Goal: Information Seeking & Learning: Learn about a topic

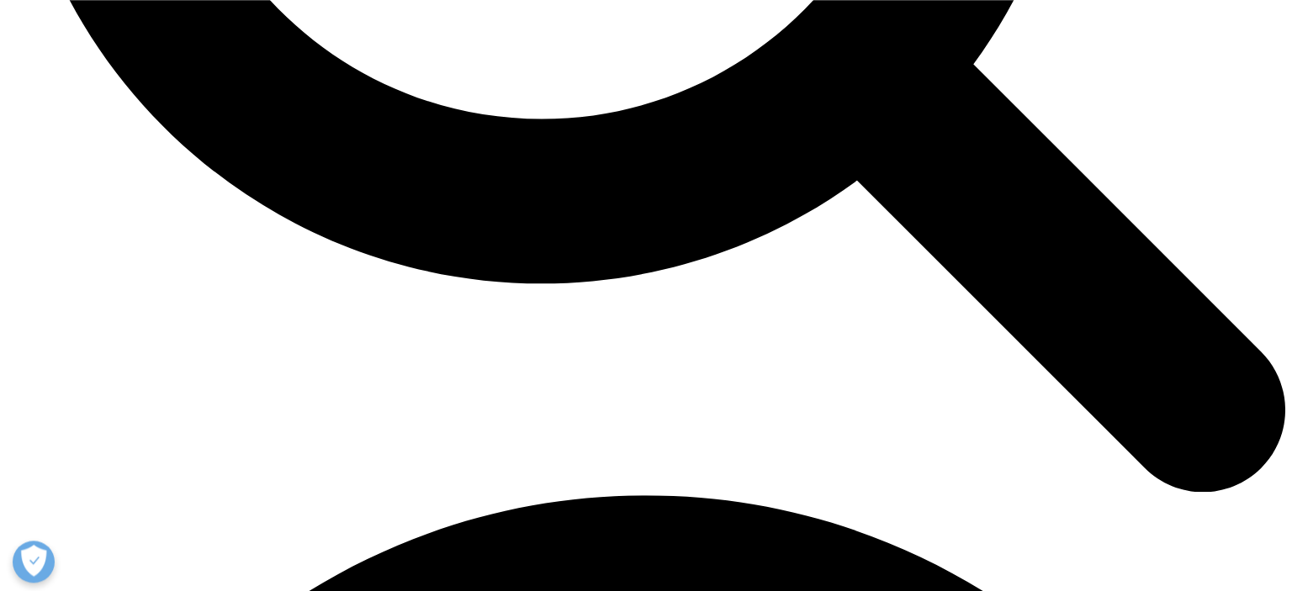
scroll to position [2052, 0]
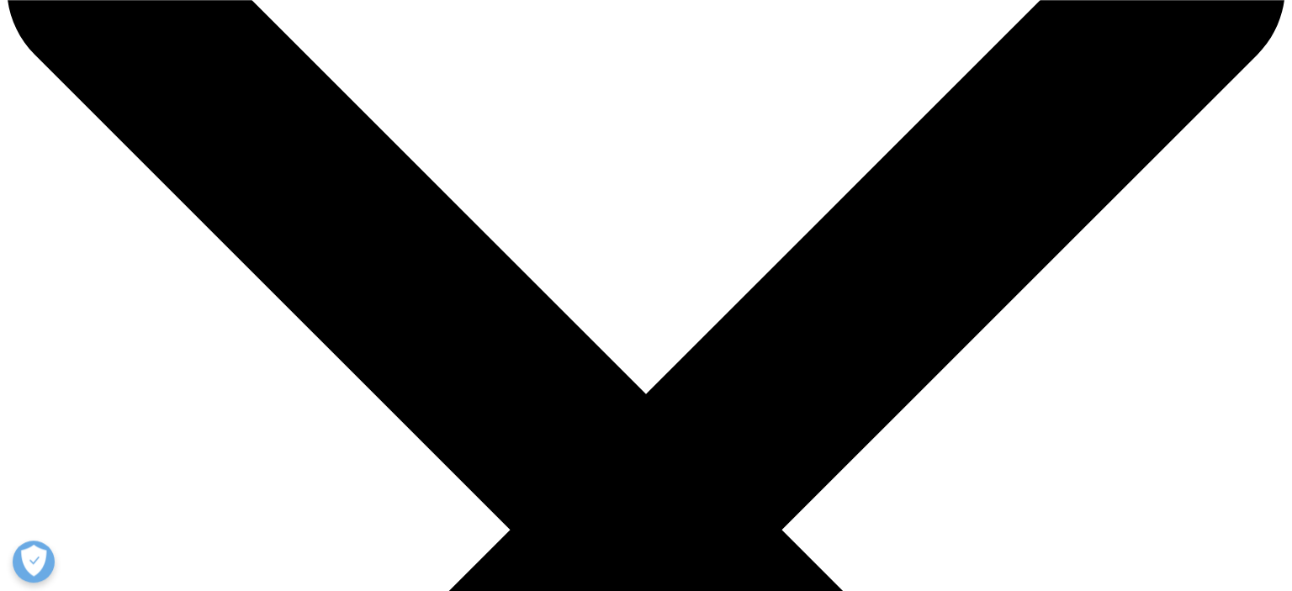
scroll to position [0, 0]
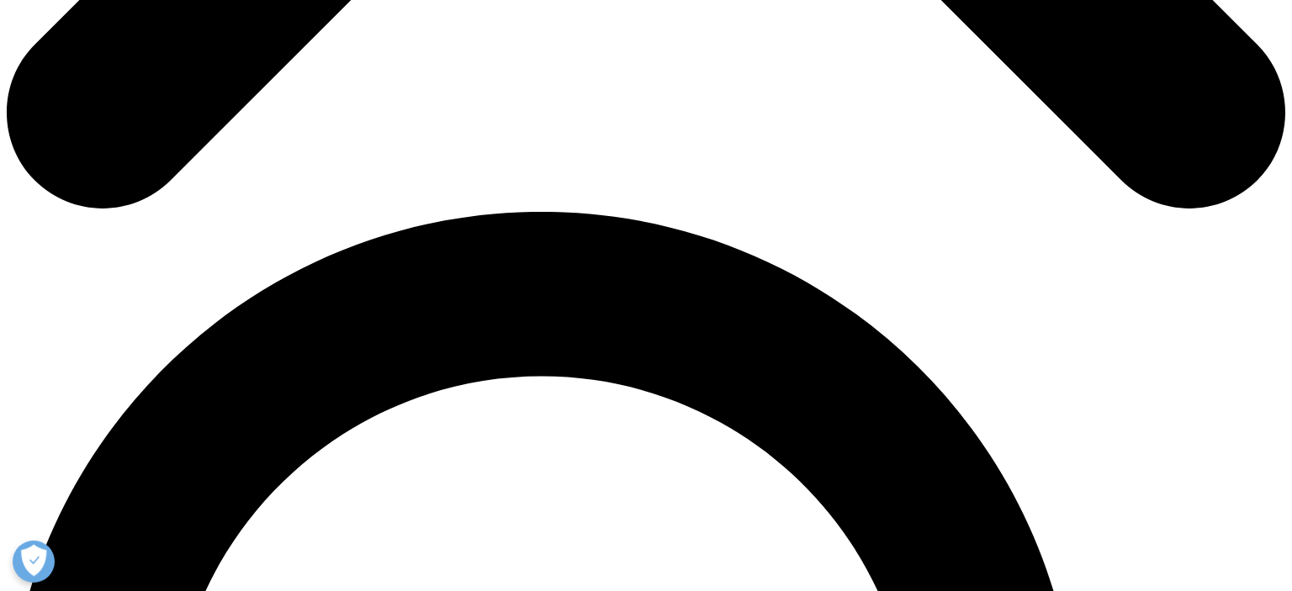
scroll to position [1103, 0]
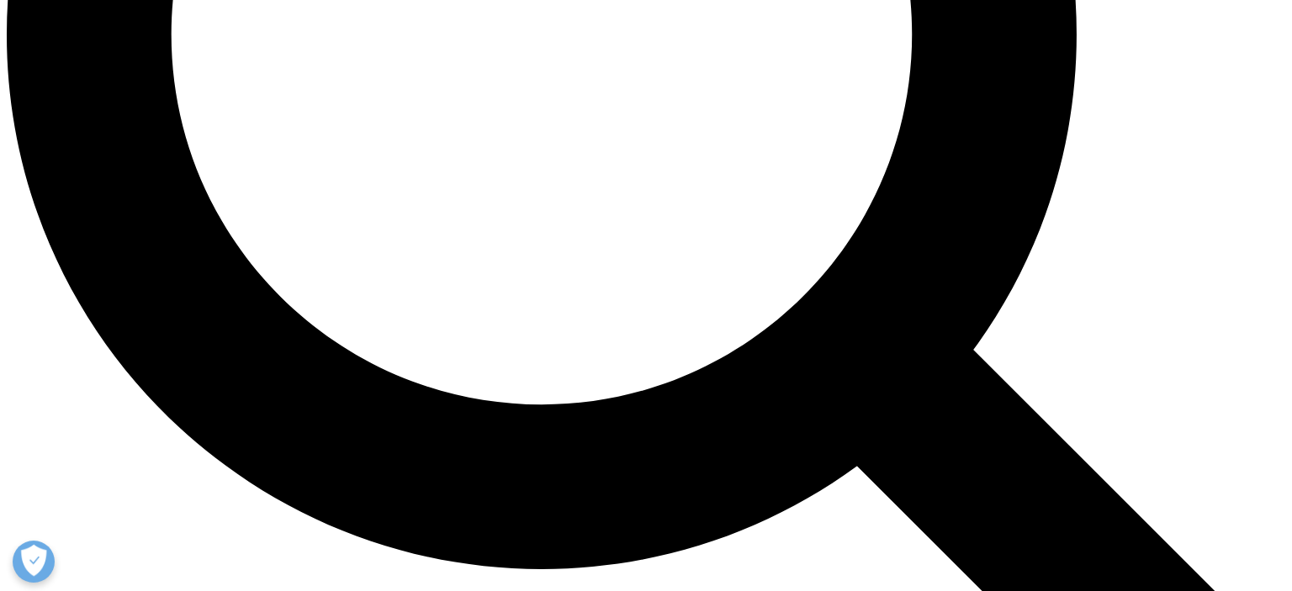
scroll to position [1807, 0]
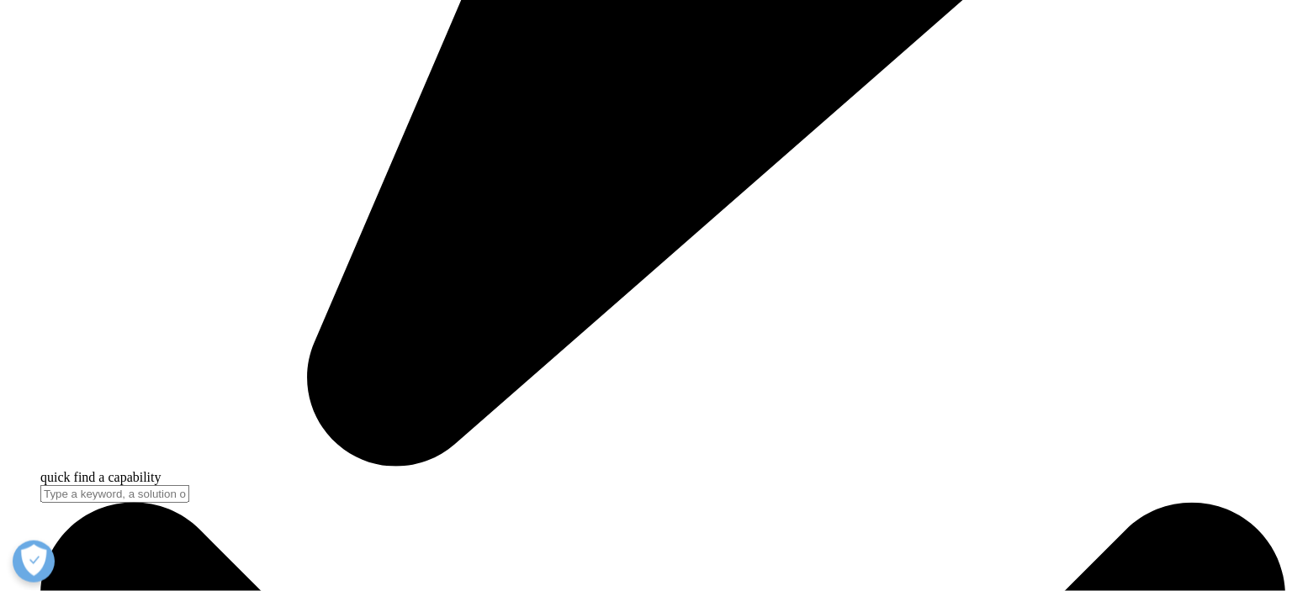
scroll to position [5147, 0]
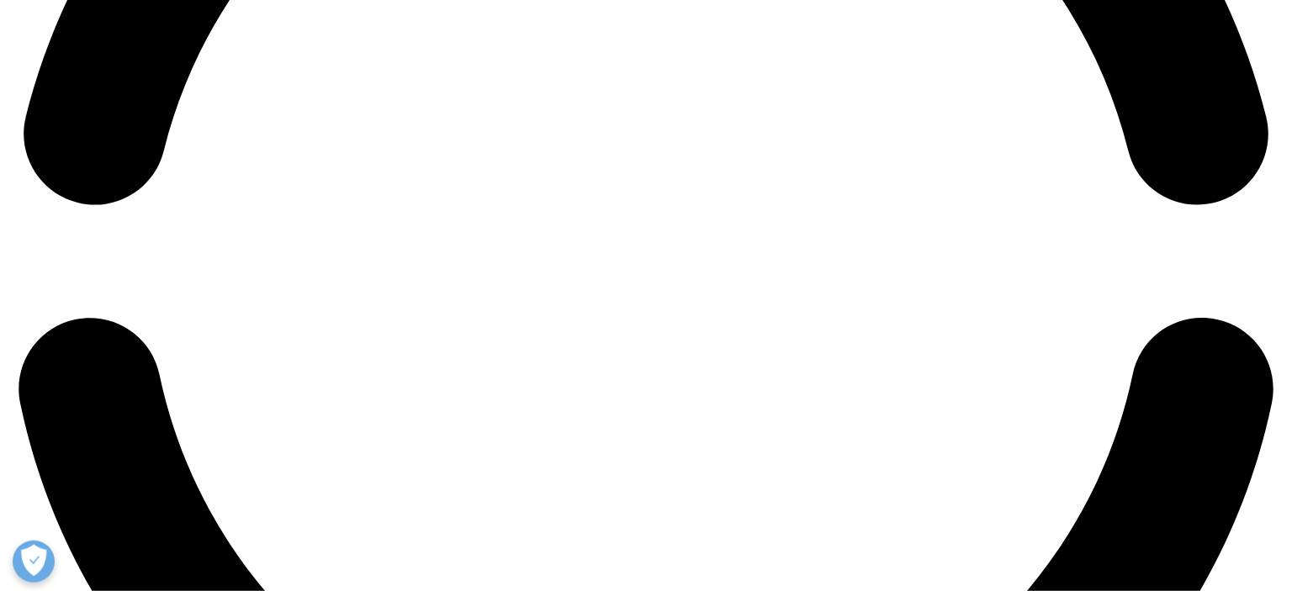
scroll to position [2728, 0]
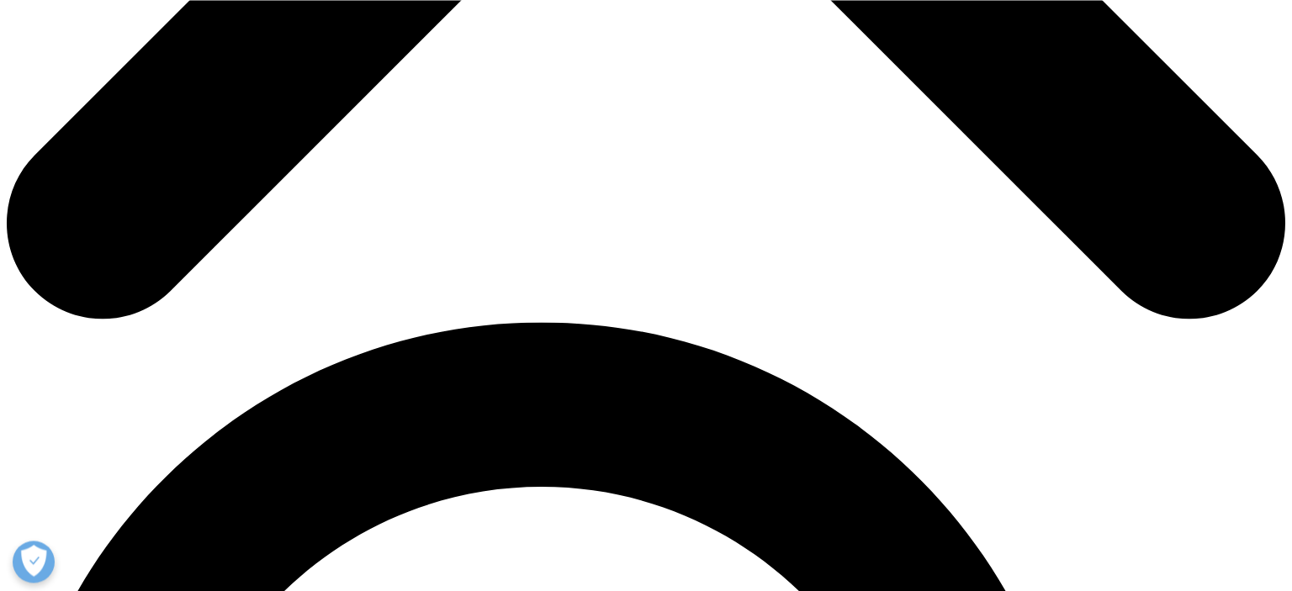
scroll to position [989, 0]
